Goal: Information Seeking & Learning: Learn about a topic

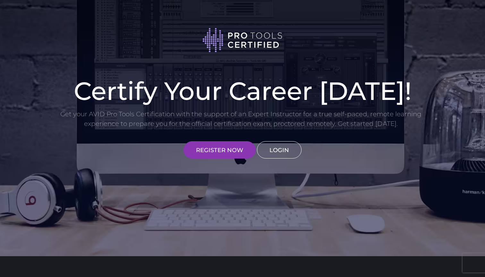
click at [280, 146] on link "LOGIN" at bounding box center [279, 149] width 45 height 17
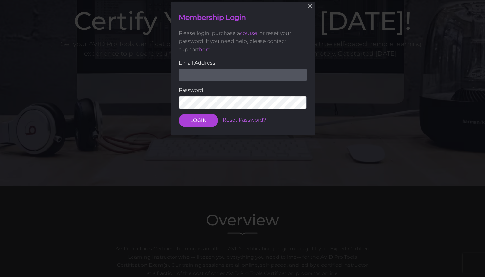
scroll to position [71, 0]
click at [299, 73] on input "email" at bounding box center [243, 74] width 128 height 13
click at [239, 69] on input "email" at bounding box center [243, 74] width 128 height 13
type input "moahnatthew@gmail.com"
click at [198, 120] on button "LOGIN" at bounding box center [198, 120] width 39 height 13
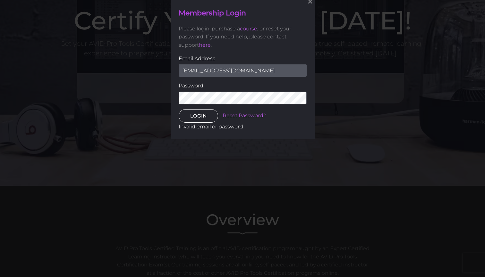
click at [196, 116] on button "LOGIN" at bounding box center [198, 115] width 39 height 13
click at [198, 116] on button "LOGIN" at bounding box center [198, 115] width 39 height 13
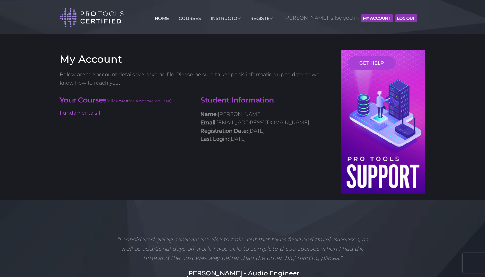
click at [171, 21] on link "HOME" at bounding box center [162, 17] width 18 height 10
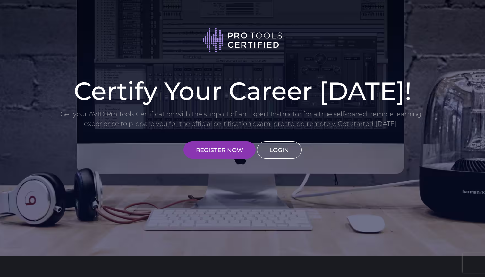
click at [289, 152] on link "LOGIN" at bounding box center [279, 149] width 45 height 17
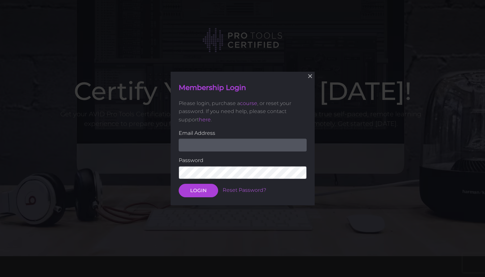
scroll to position [71, 0]
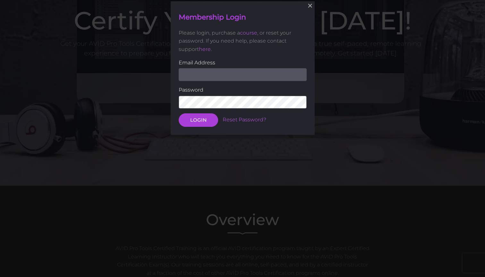
drag, startPoint x: 177, startPoint y: 277, endPoint x: 212, endPoint y: 71, distance: 209.6
click at [212, 71] on input "email" at bounding box center [243, 74] width 128 height 13
click at [212, 79] on input "email" at bounding box center [243, 74] width 128 height 13
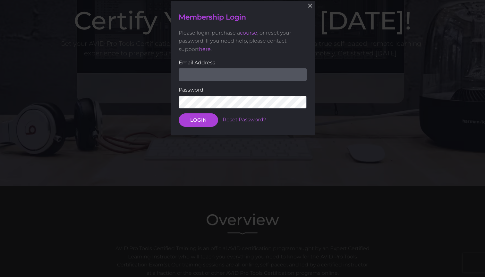
type input "[EMAIL_ADDRESS][DOMAIN_NAME]"
click at [198, 120] on button "LOGIN" at bounding box center [198, 120] width 39 height 13
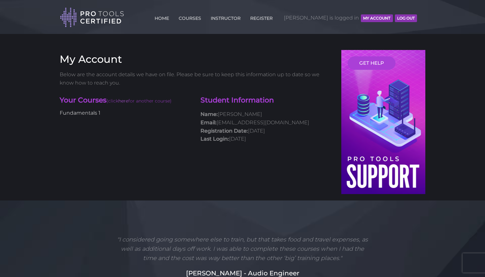
click at [88, 112] on link "Fundamentals 1" at bounding box center [80, 113] width 41 height 6
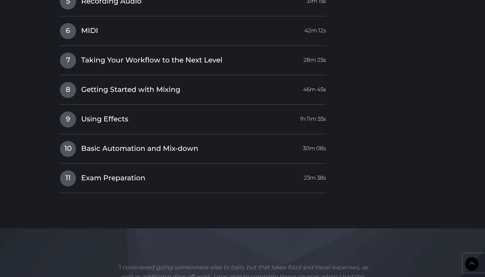
scroll to position [887, 0]
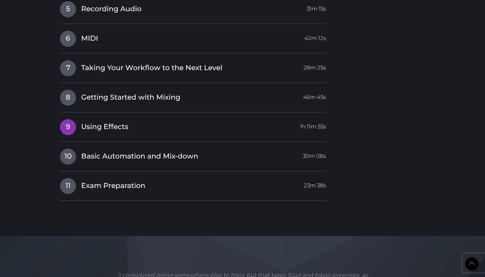
click at [74, 119] on span "9" at bounding box center [68, 127] width 16 height 16
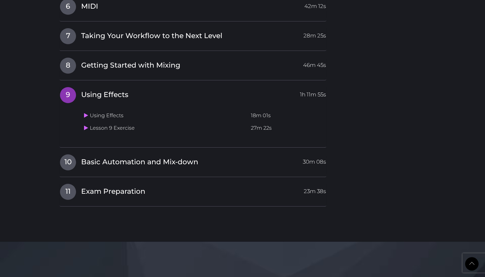
scroll to position [773, 0]
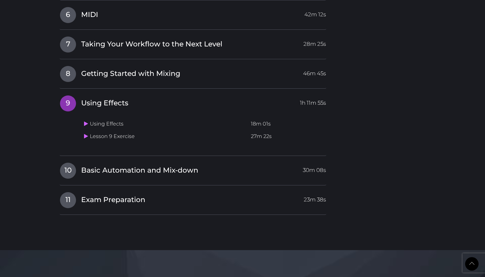
click at [67, 99] on span "9" at bounding box center [68, 104] width 16 height 16
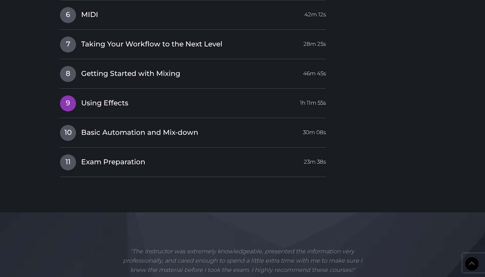
click at [74, 97] on span "9" at bounding box center [68, 104] width 16 height 16
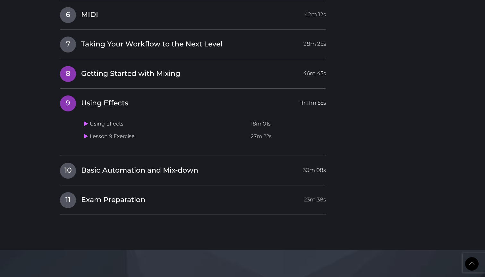
click at [62, 68] on span "8" at bounding box center [68, 74] width 16 height 16
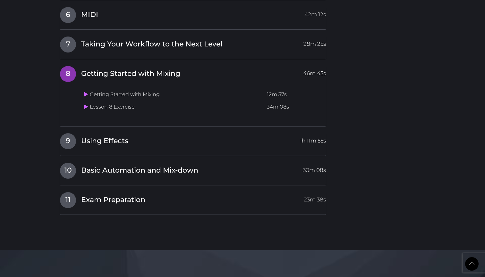
click at [62, 68] on span "8" at bounding box center [68, 74] width 16 height 16
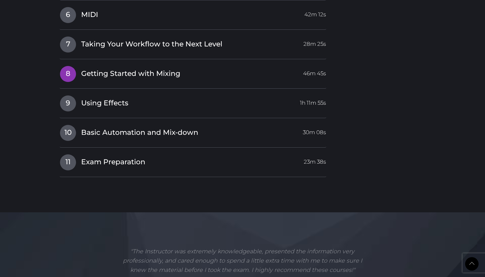
click at [62, 68] on span "8" at bounding box center [68, 74] width 16 height 16
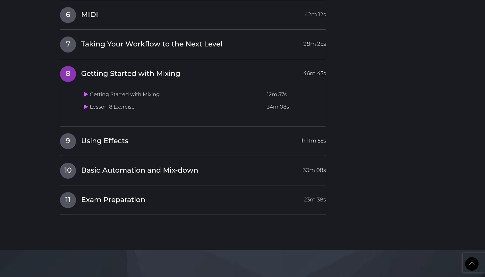
click at [62, 68] on span "8" at bounding box center [68, 74] width 16 height 16
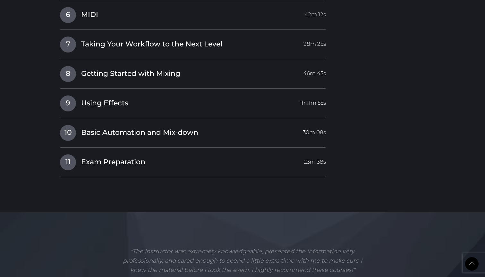
click at [67, 87] on div "I Introduction Video 31m 17s 1 Getting Started 39m 29s Getting Started 19m 38s …" at bounding box center [193, 4] width 267 height 348
click at [67, 97] on span "9" at bounding box center [68, 104] width 16 height 16
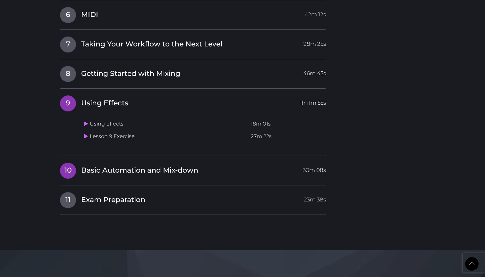
click at [257, 163] on link "10 Basic Automation and Mix-down 30m 08s" at bounding box center [193, 169] width 267 height 13
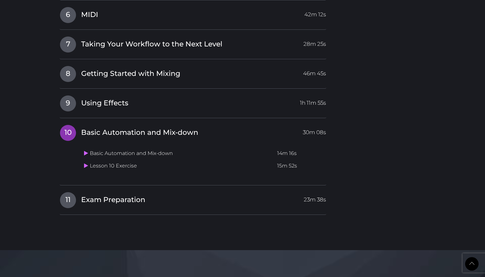
click at [206, 179] on div "10 Basic Automation and Mix-down 30m 08s Basic Automation and Mix-down 14m 16s …" at bounding box center [193, 155] width 267 height 61
click at [206, 185] on div "I Introduction Video 31m 17s 1 Getting Started 39m 29s Getting Started 19m 38s …" at bounding box center [193, 23] width 267 height 386
click at [202, 195] on link "11 Exam Preparation 23m 38s" at bounding box center [193, 198] width 267 height 13
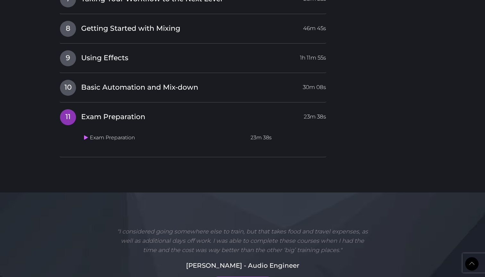
scroll to position [812, 0]
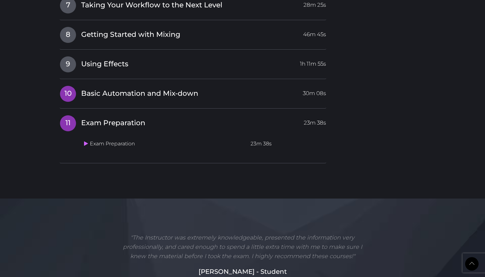
click at [173, 89] on span "Basic Automation and Mix-down" at bounding box center [139, 94] width 117 height 10
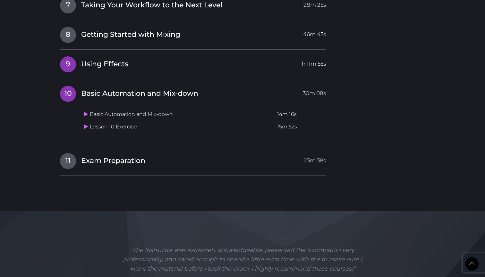
click at [132, 62] on link "9 Using Effects 1h 11m 55s" at bounding box center [193, 62] width 267 height 13
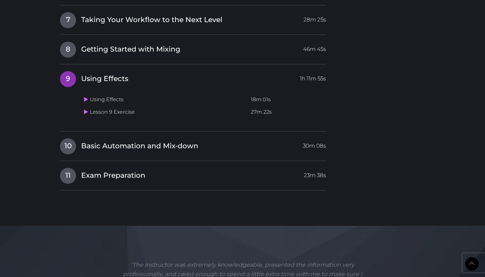
scroll to position [794, 0]
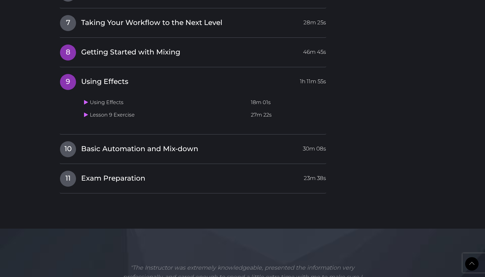
click at [119, 51] on span "Getting Started with Mixing" at bounding box center [130, 52] width 99 height 10
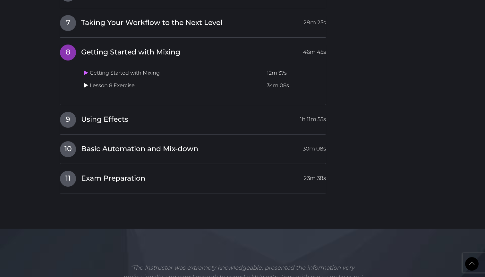
click at [87, 83] on icon at bounding box center [86, 85] width 4 height 5
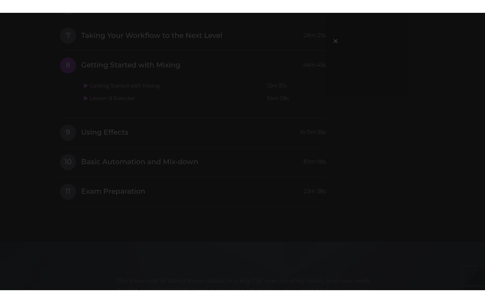
scroll to position [0, 0]
